Goal: Information Seeking & Learning: Learn about a topic

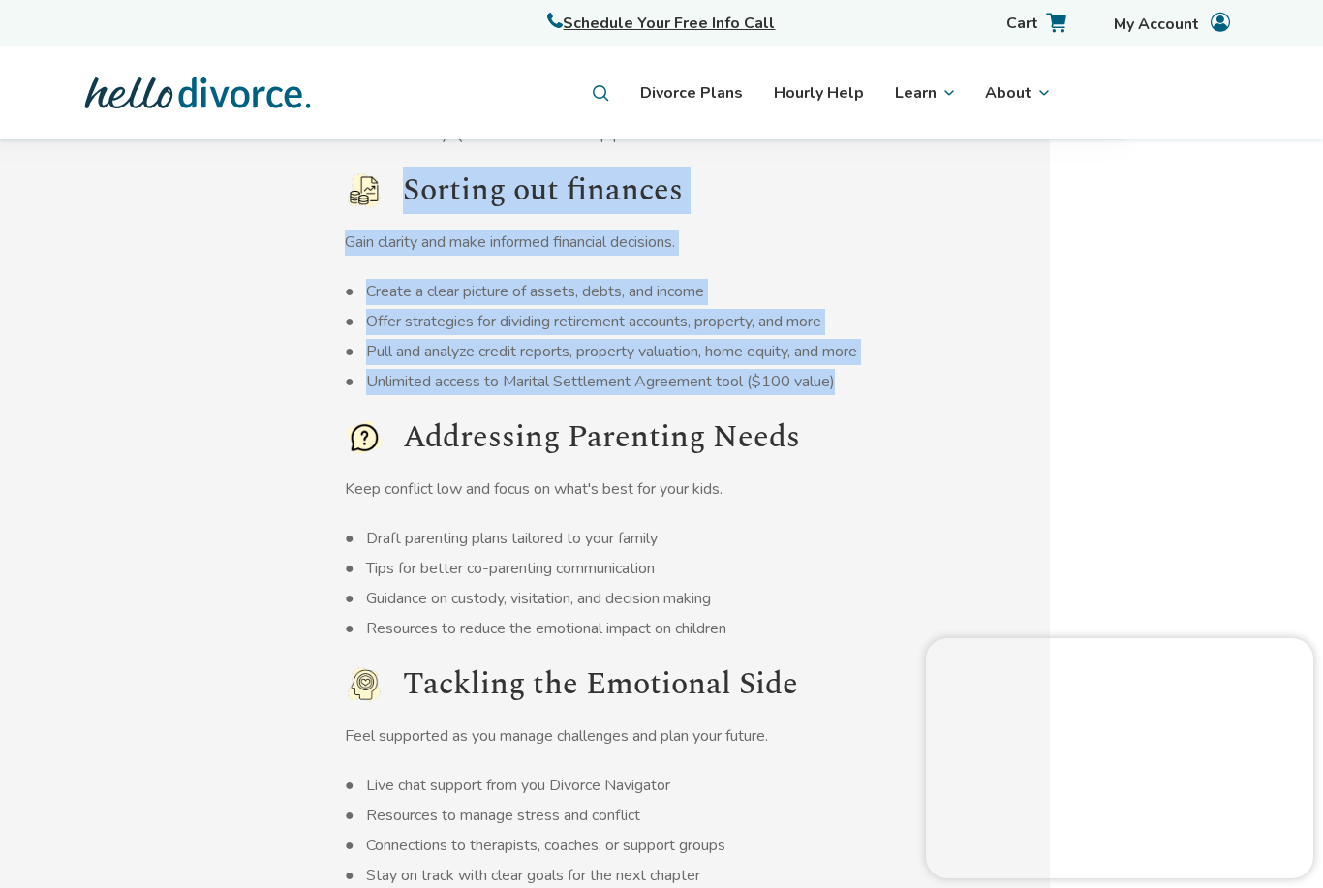
scroll to position [1858, 195]
click at [992, 277] on div "An entire divorce team, by your side Navigating the Legal Process Set yourself …" at bounding box center [467, 407] width 1170 height 1042
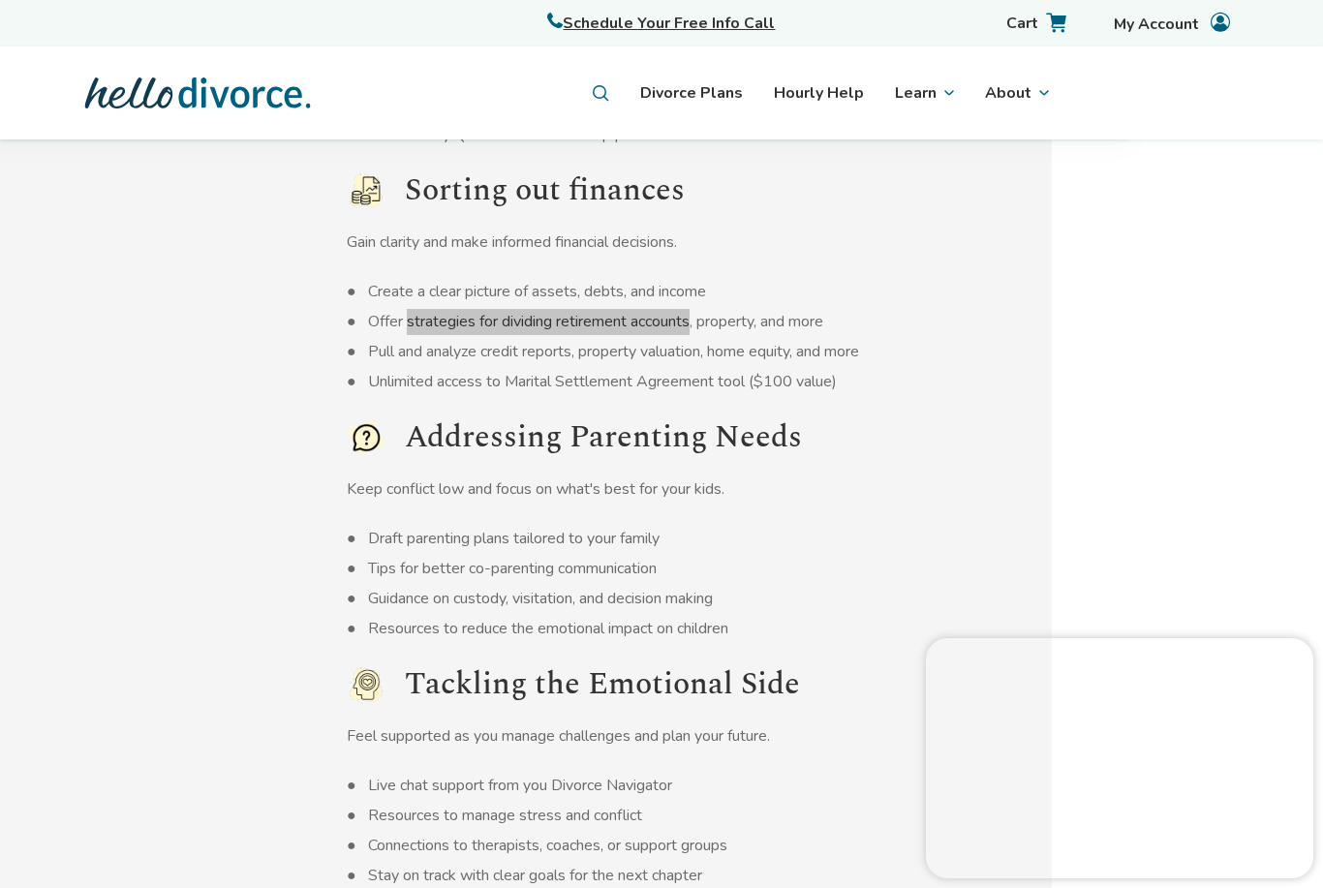
scroll to position [1868, 0]
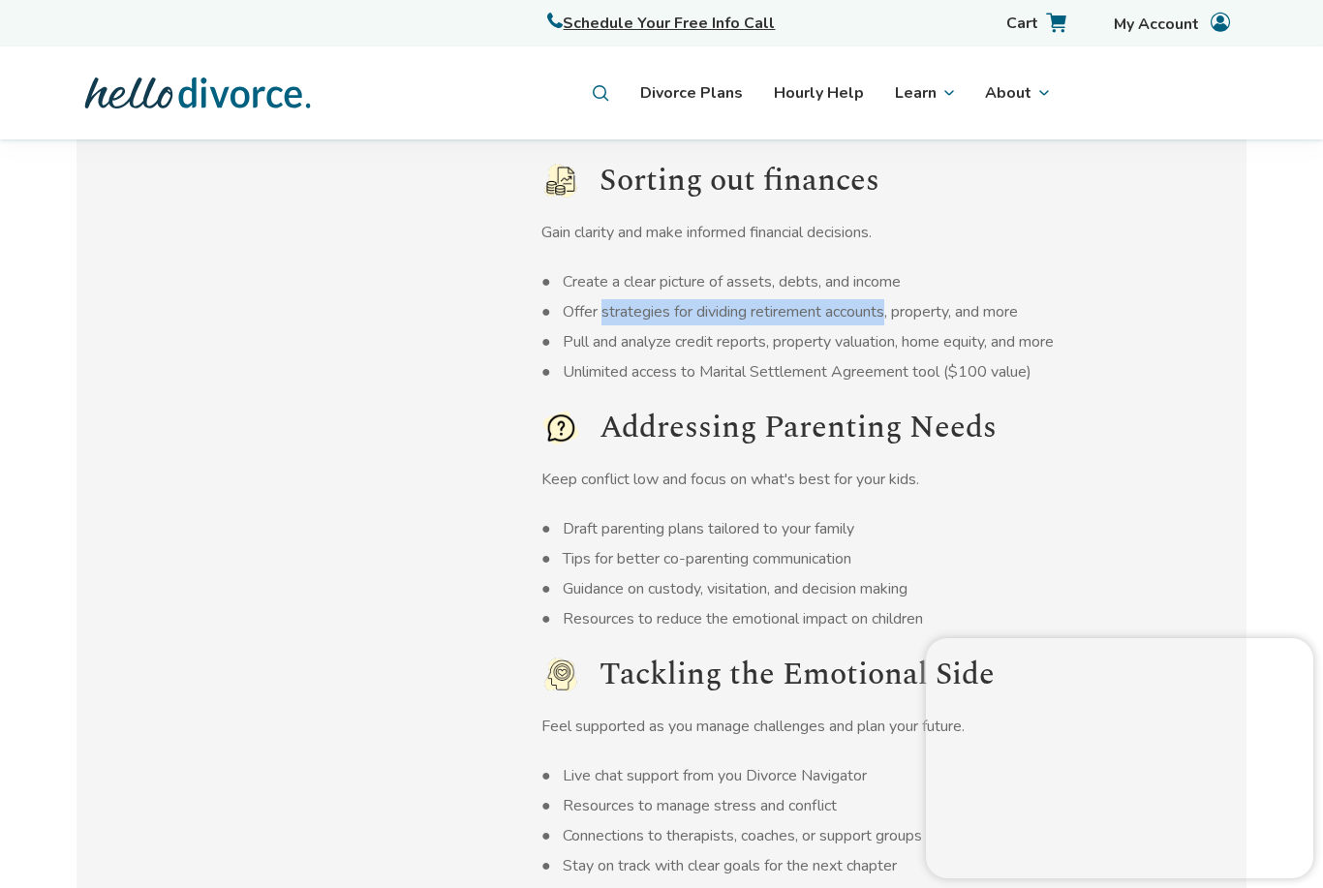
click at [1136, 280] on div "An entire divorce team, by your side Navigating the Legal Process Set yourself …" at bounding box center [662, 397] width 1170 height 1042
click at [634, 283] on li "Create a clear picture of assets, debts, and income" at bounding box center [798, 282] width 512 height 26
copy li "clear picture of assets, debts, and income"
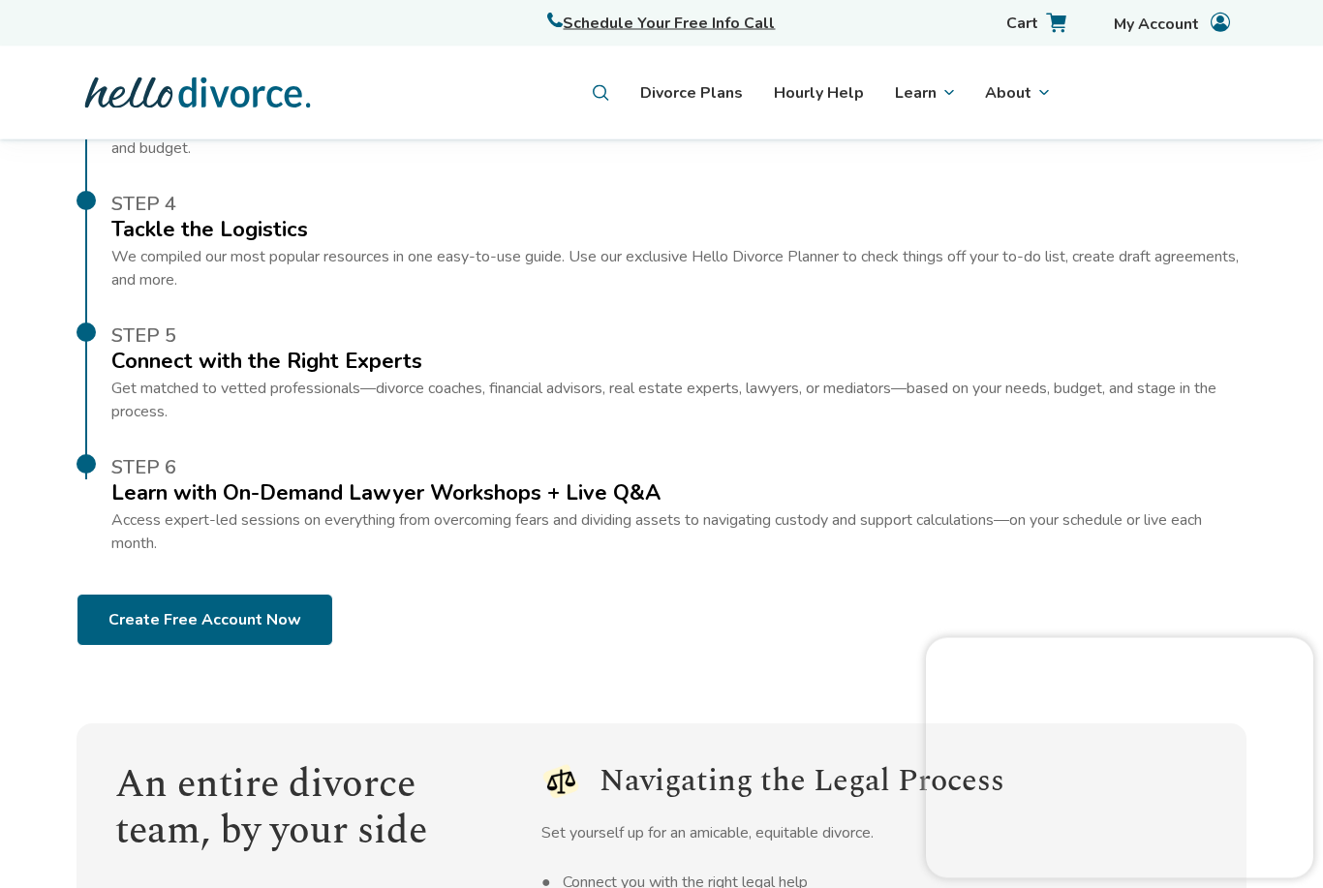
scroll to position [995, 0]
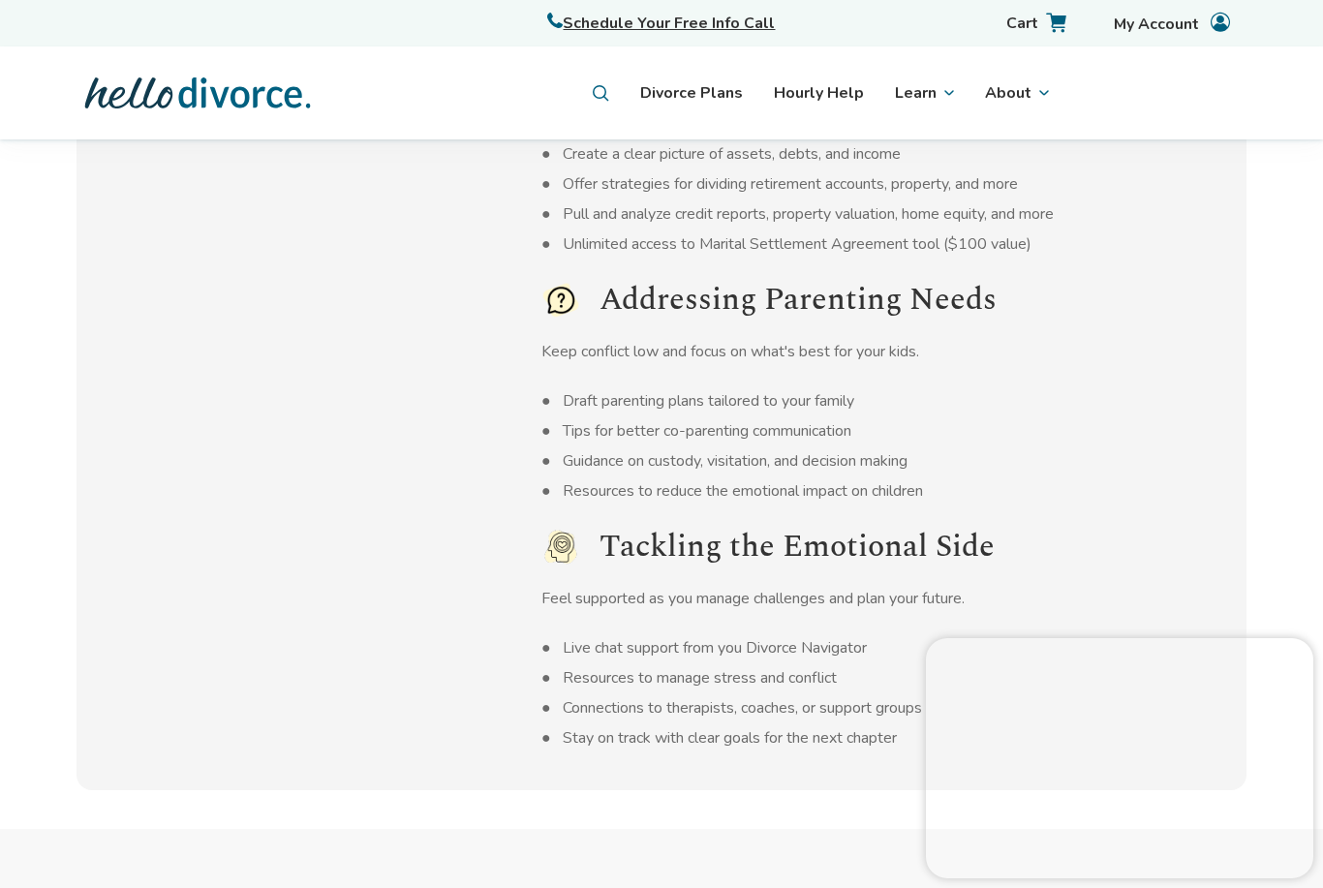
scroll to position [1989, 0]
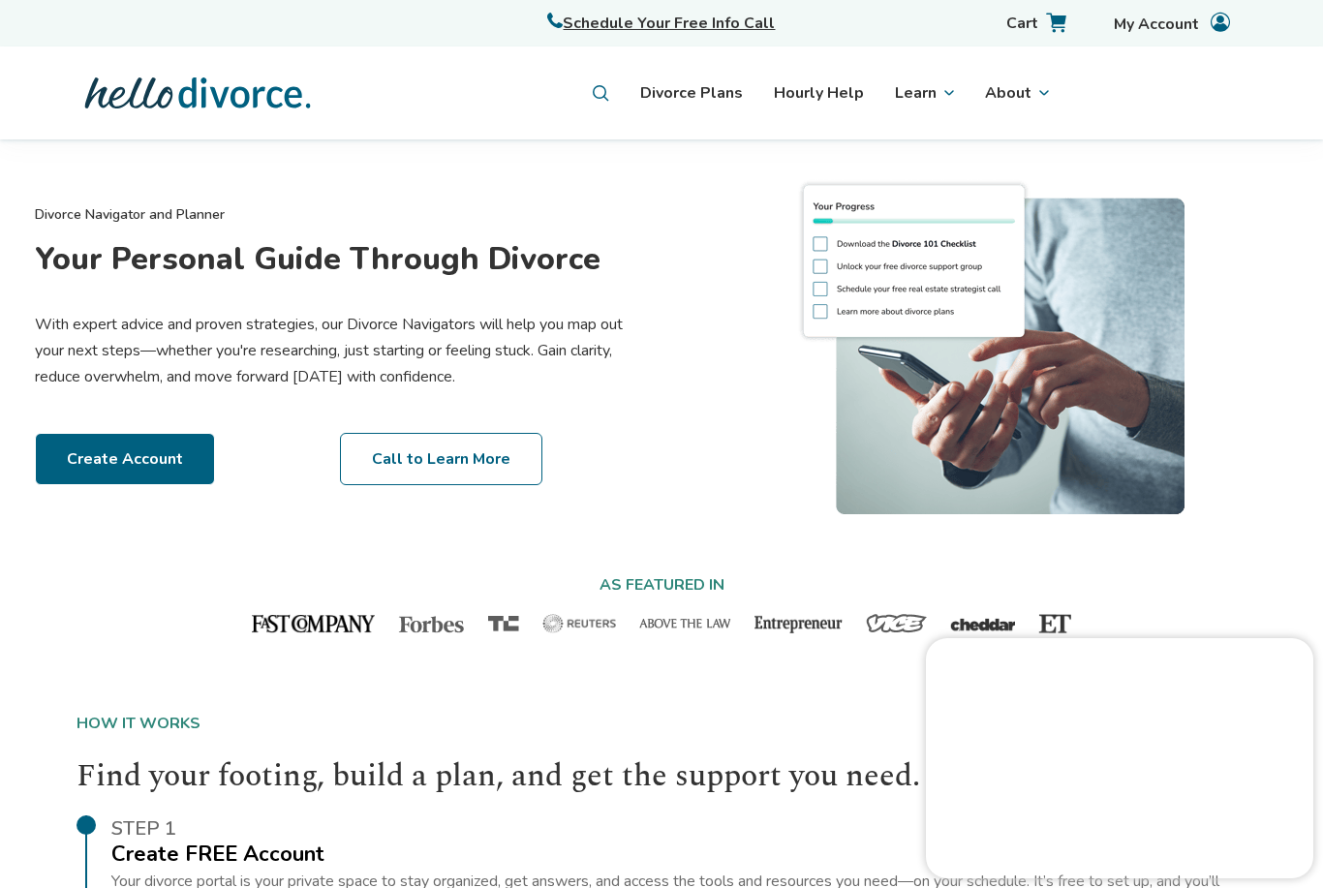
click at [934, 103] on li "Learn" at bounding box center [924, 94] width 82 height 42
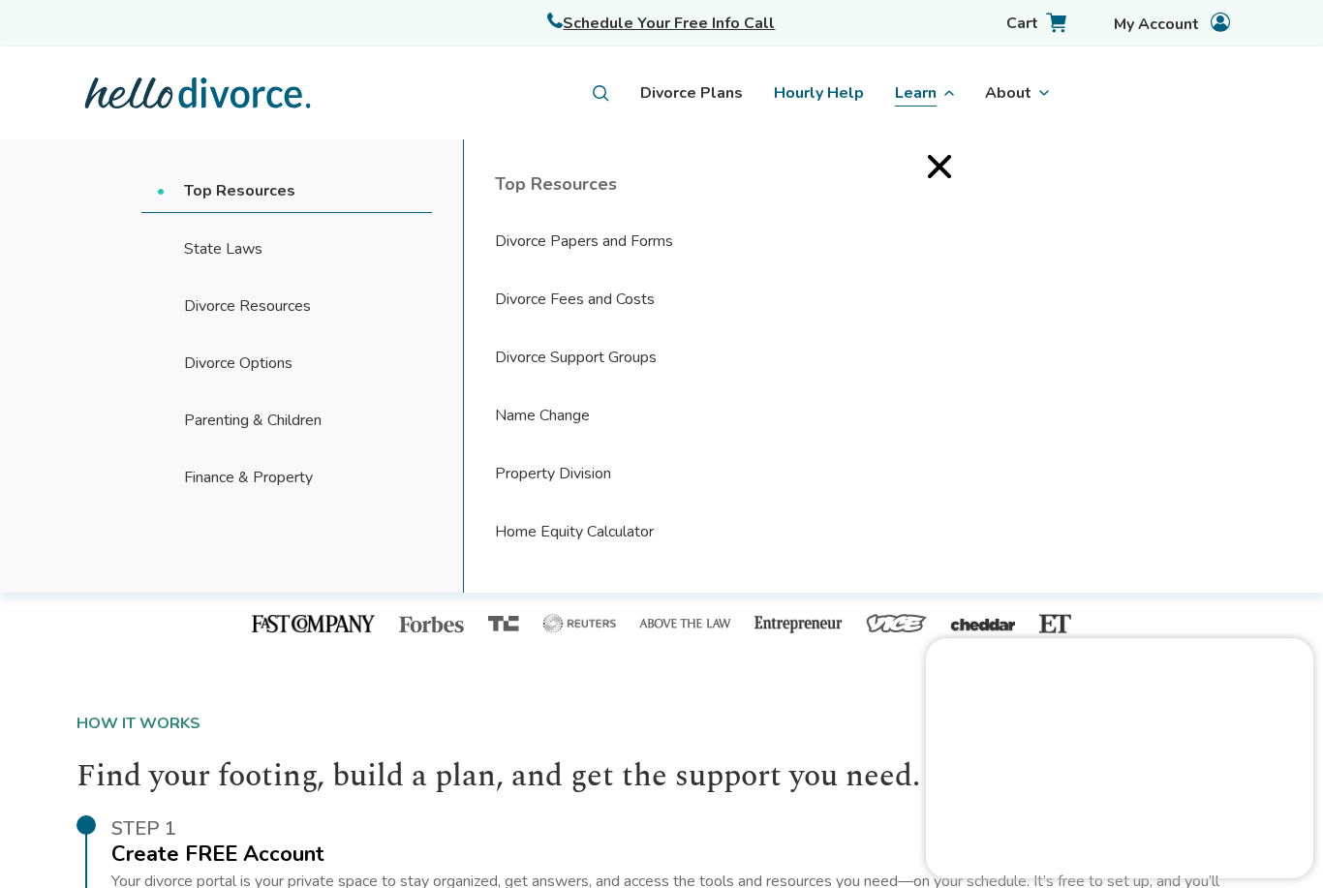
click at [822, 90] on link "Hourly Help" at bounding box center [819, 93] width 90 height 26
